Goal: Information Seeking & Learning: Learn about a topic

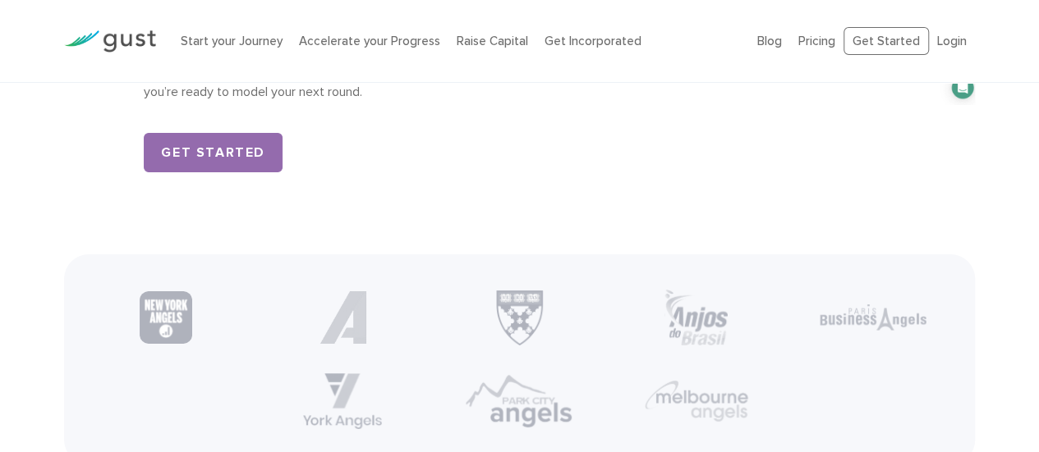
scroll to position [2628, 0]
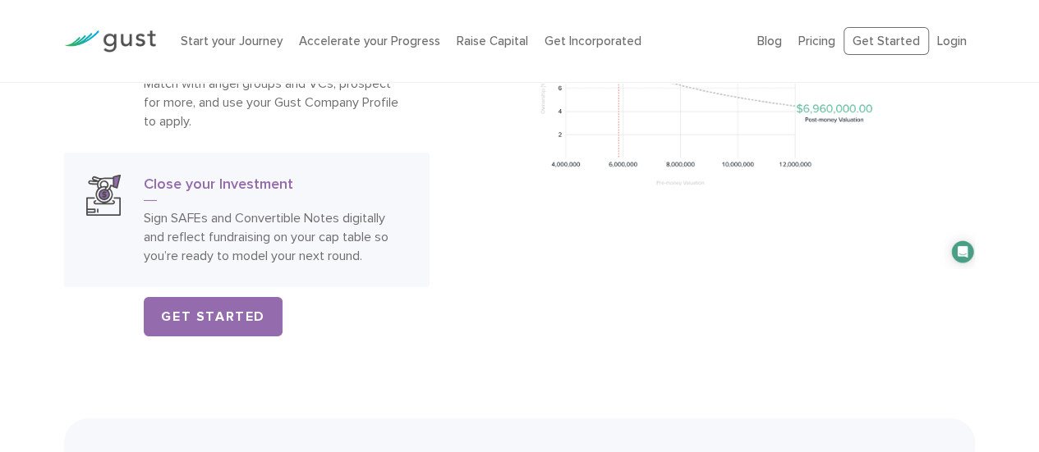
click at [124, 239] on div at bounding box center [106, 220] width 41 height 90
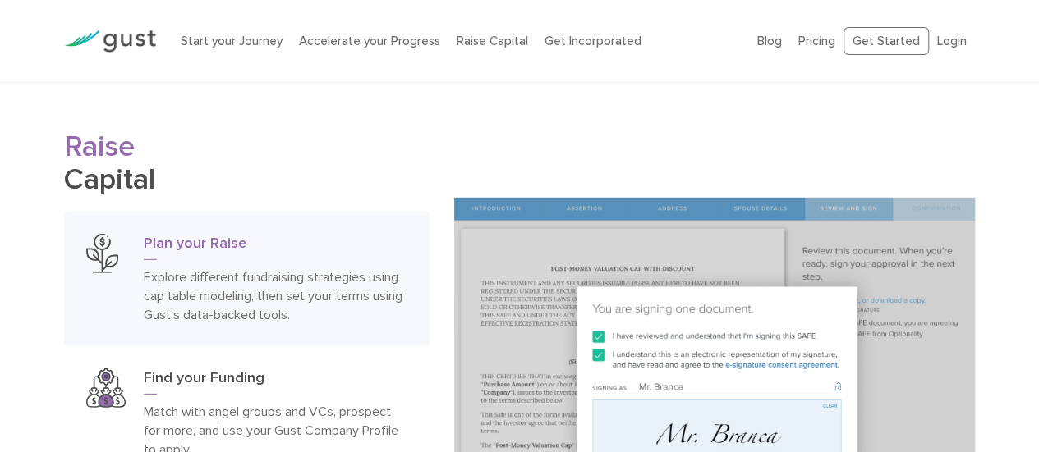
scroll to position [2463, 0]
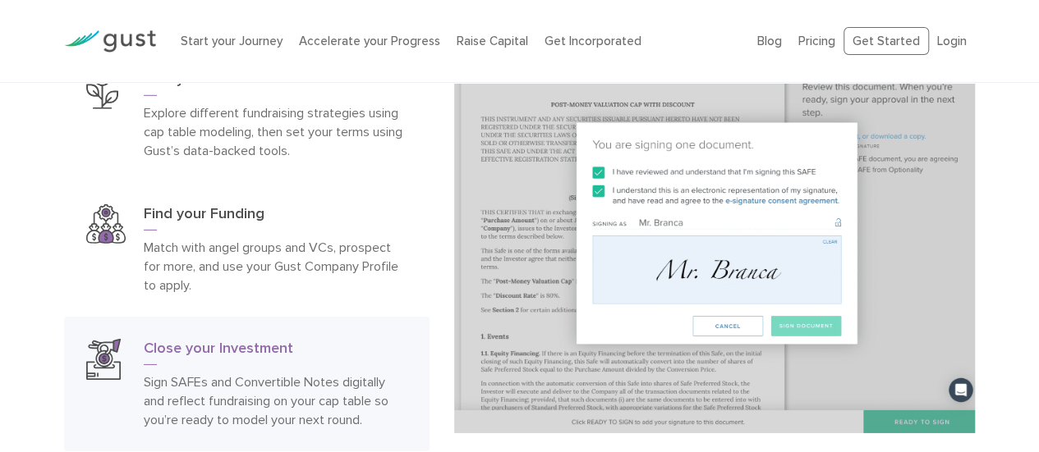
click at [556, 287] on img at bounding box center [714, 234] width 521 height 400
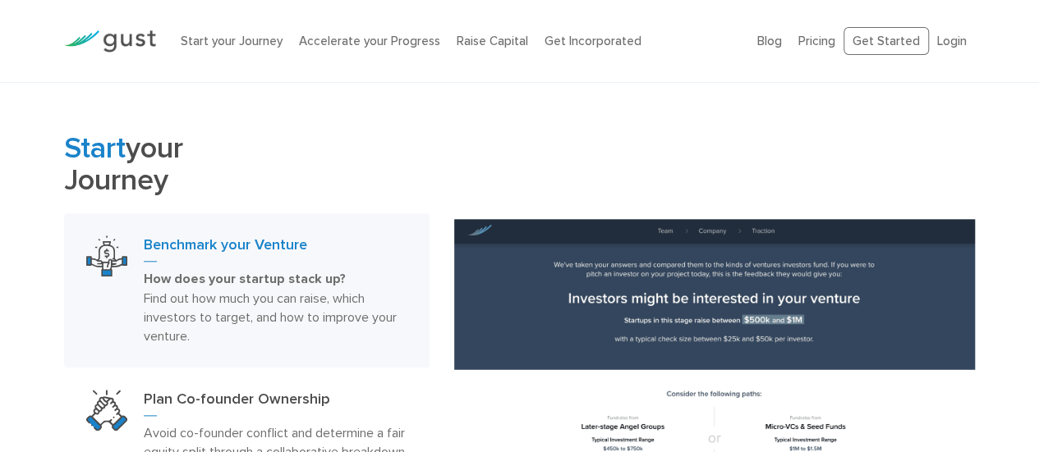
scroll to position [821, 0]
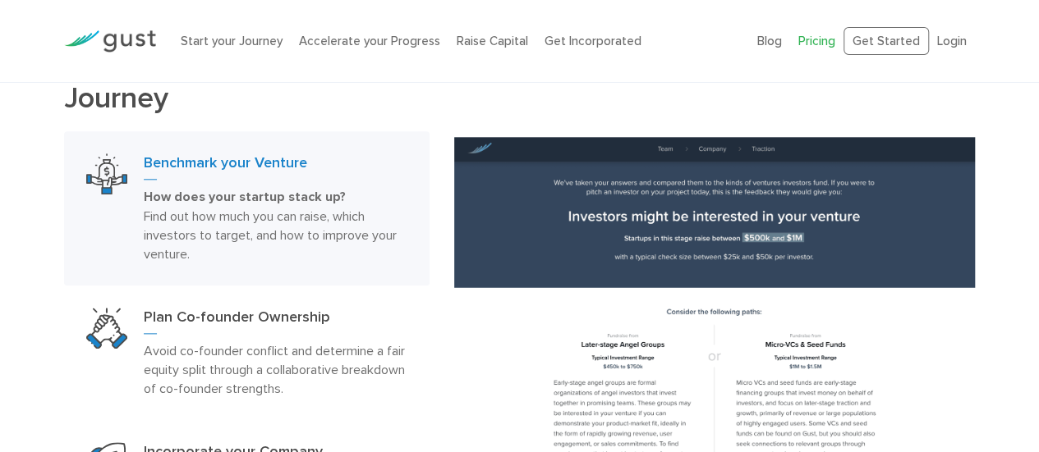
click at [822, 40] on link "Pricing" at bounding box center [816, 41] width 37 height 15
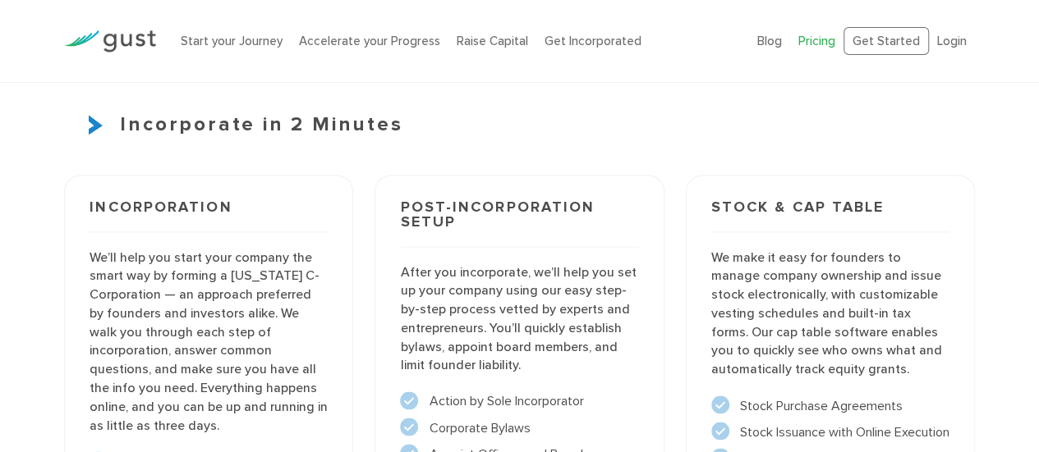
scroll to position [1314, 0]
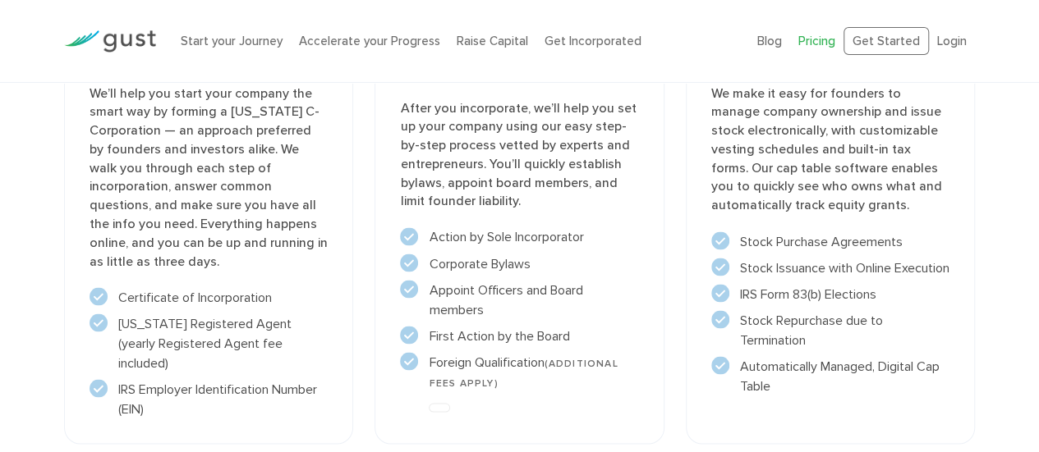
click at [116, 16] on div at bounding box center [110, 41] width 117 height 56
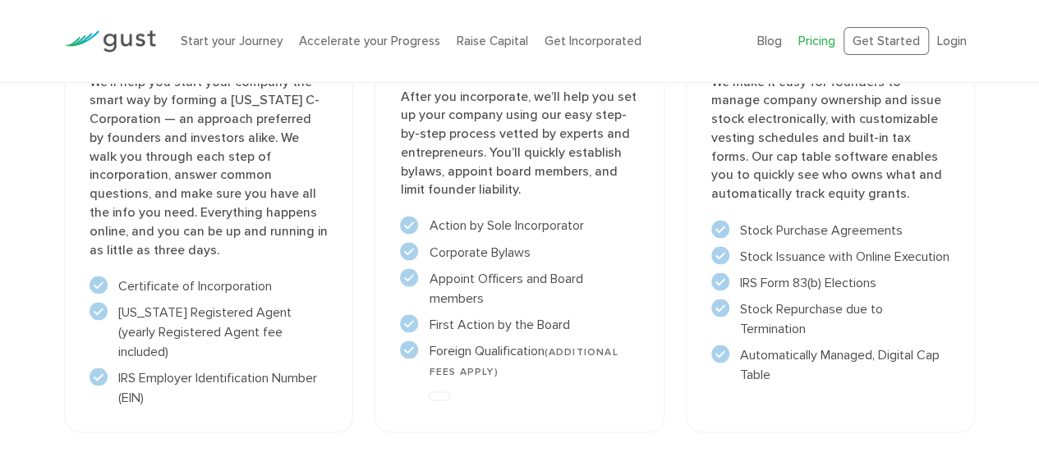
scroll to position [1243, 0]
